Goal: Task Accomplishment & Management: Use online tool/utility

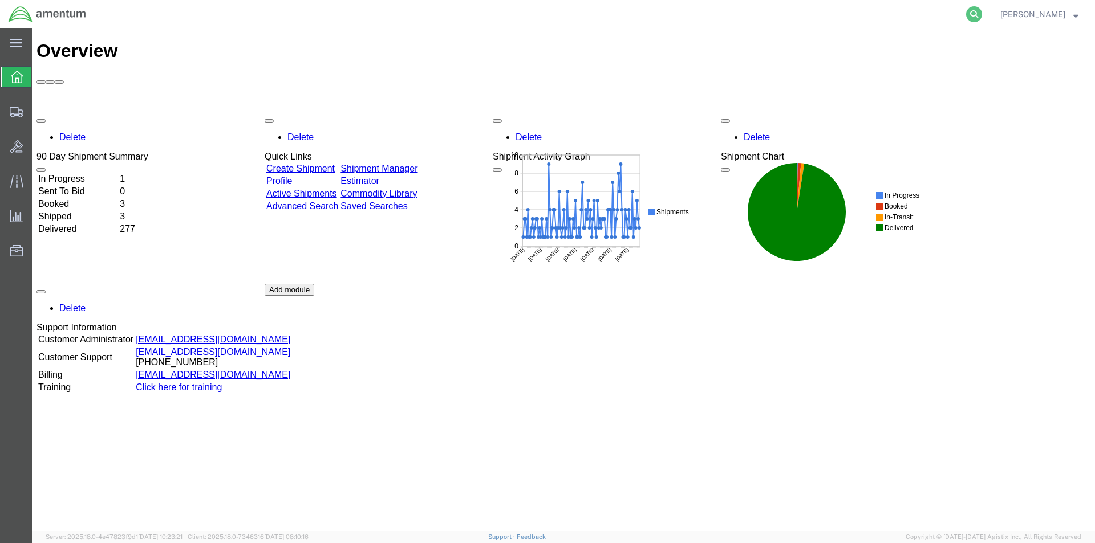
click at [977, 11] on icon at bounding box center [974, 14] width 16 height 16
paste input "S528-25245-1581"
click at [977, 15] on icon at bounding box center [974, 14] width 16 height 16
type input "S528-25245-1581"
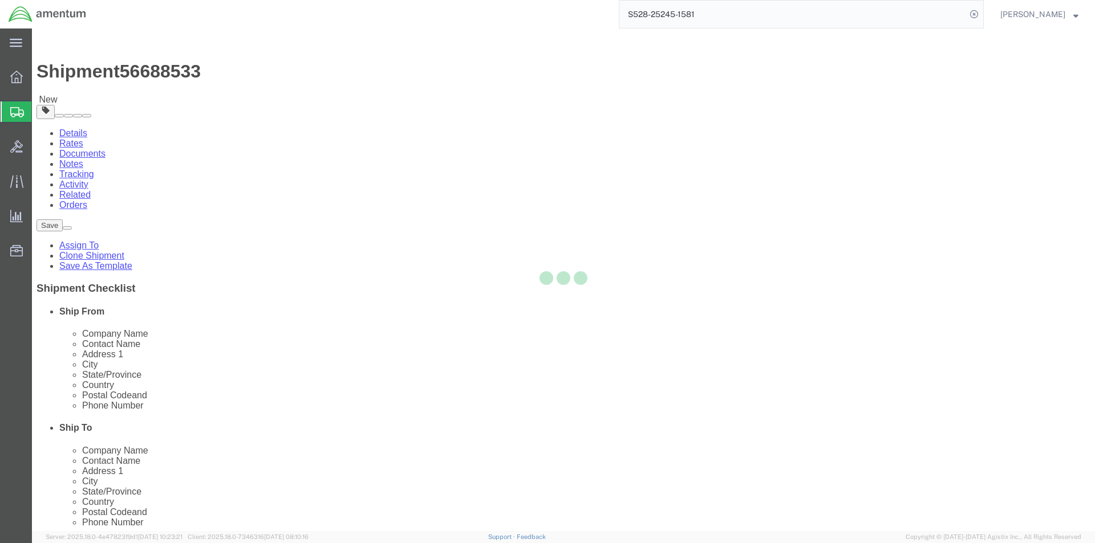
select select "42692"
select select
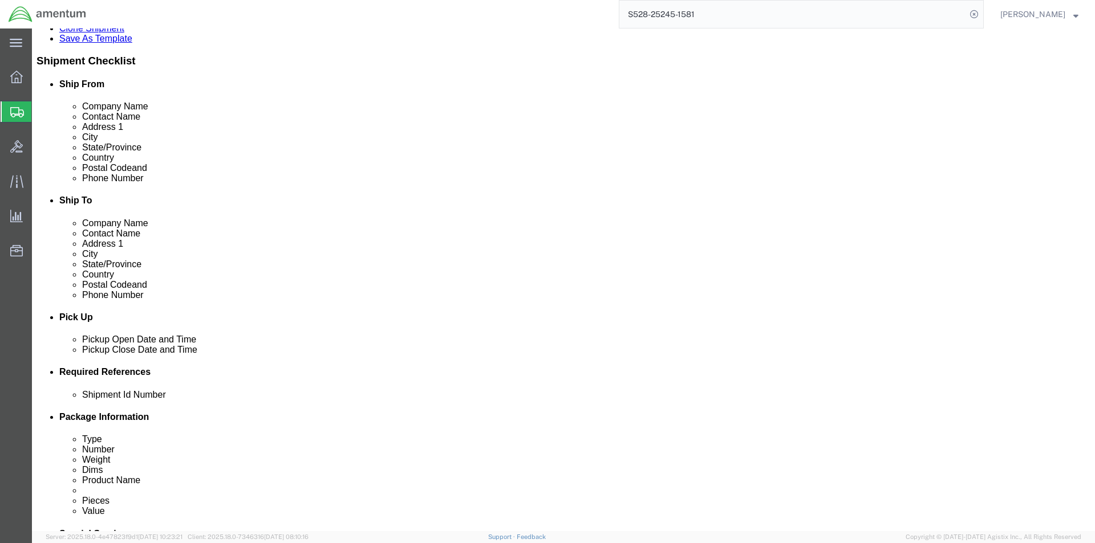
scroll to position [228, 0]
click input "404.767.5800"
click input "404767.5800"
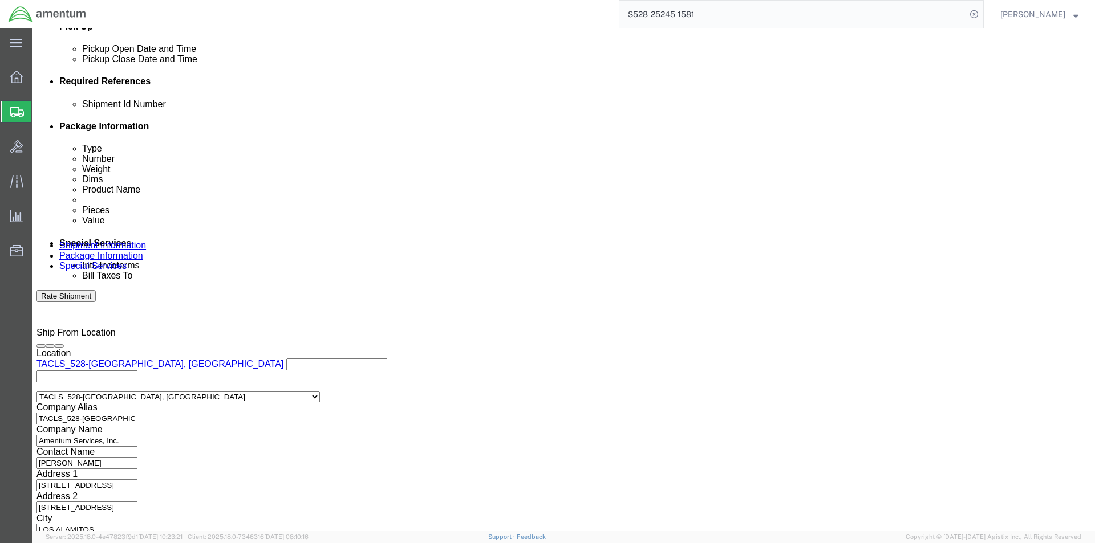
scroll to position [520, 0]
type input "4047675800"
click button "Continue"
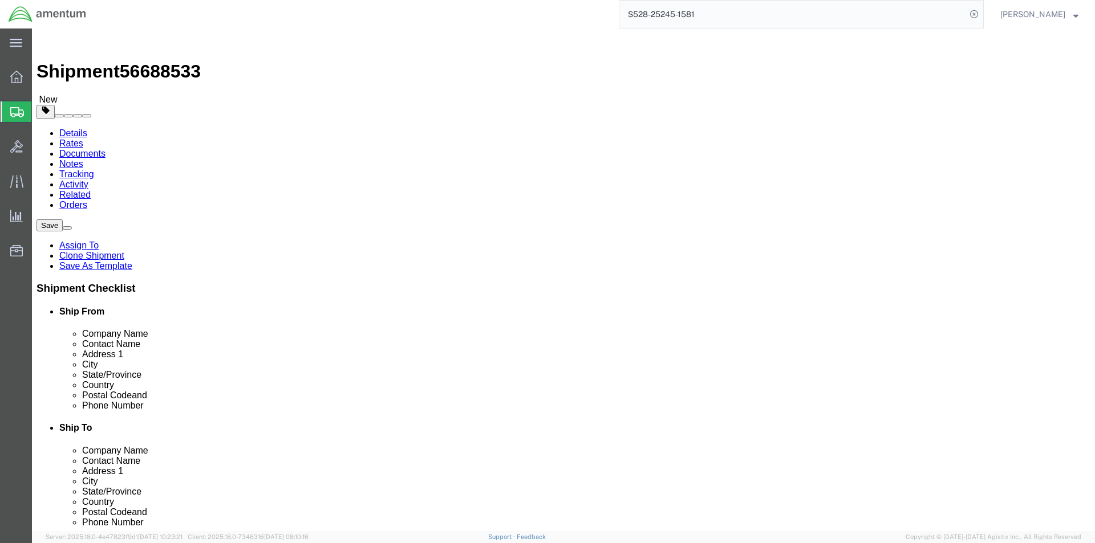
click button "Rate Shipment"
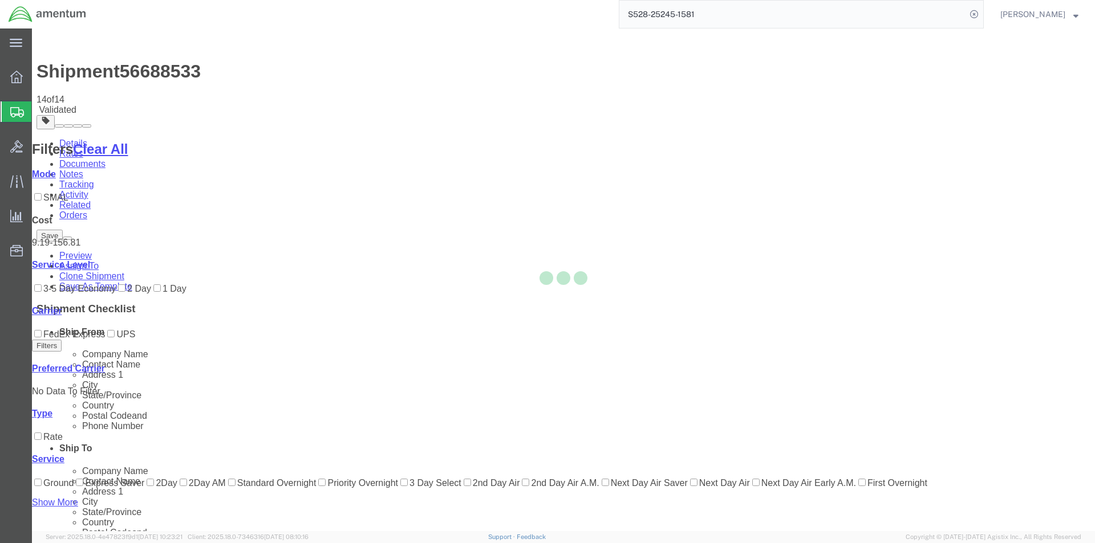
drag, startPoint x: 693, startPoint y: 132, endPoint x: 607, endPoint y: 113, distance: 88.3
click at [607, 113] on div at bounding box center [563, 280] width 1063 height 503
